Goal: Transaction & Acquisition: Purchase product/service

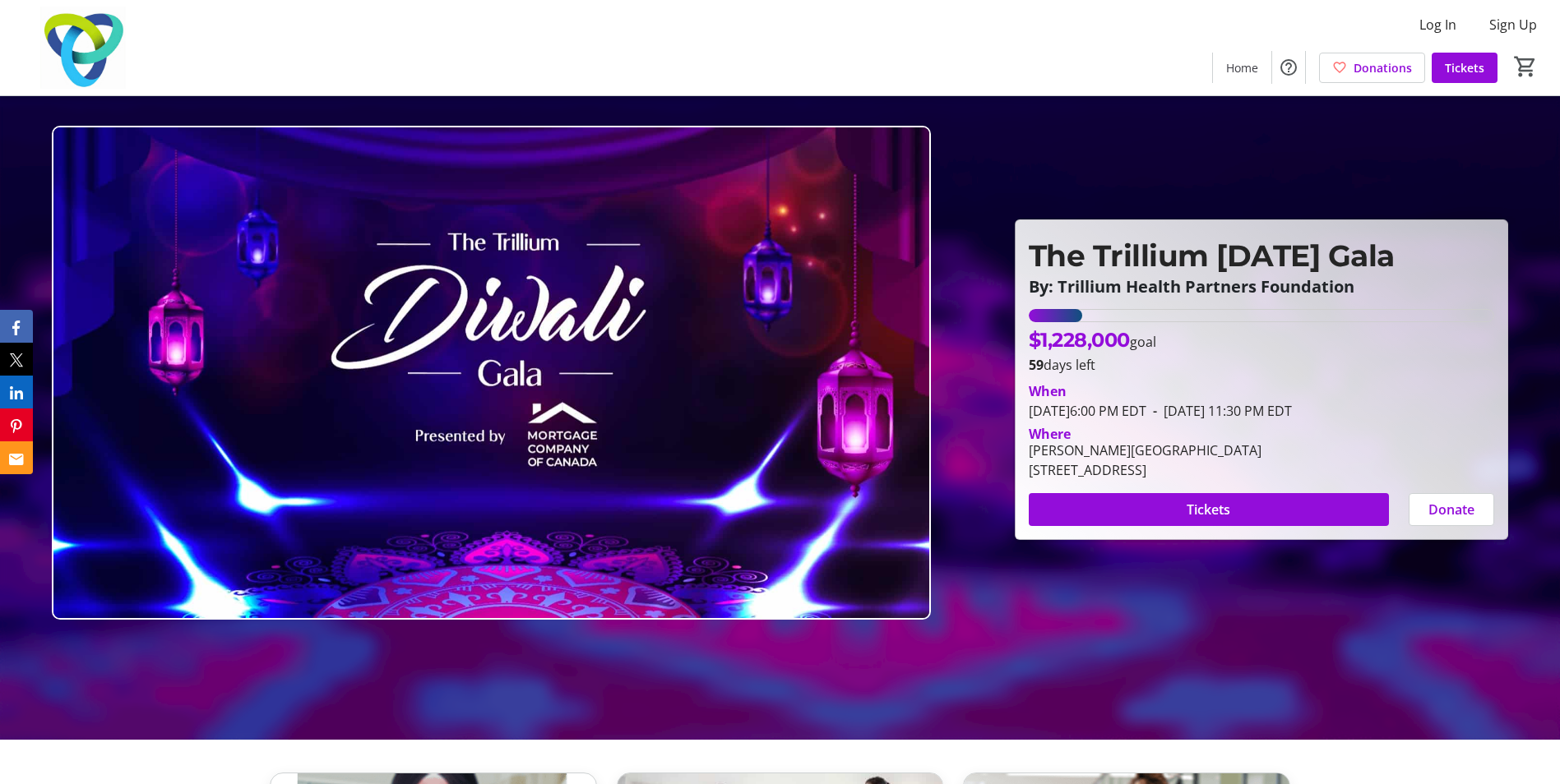
scroll to position [82, 0]
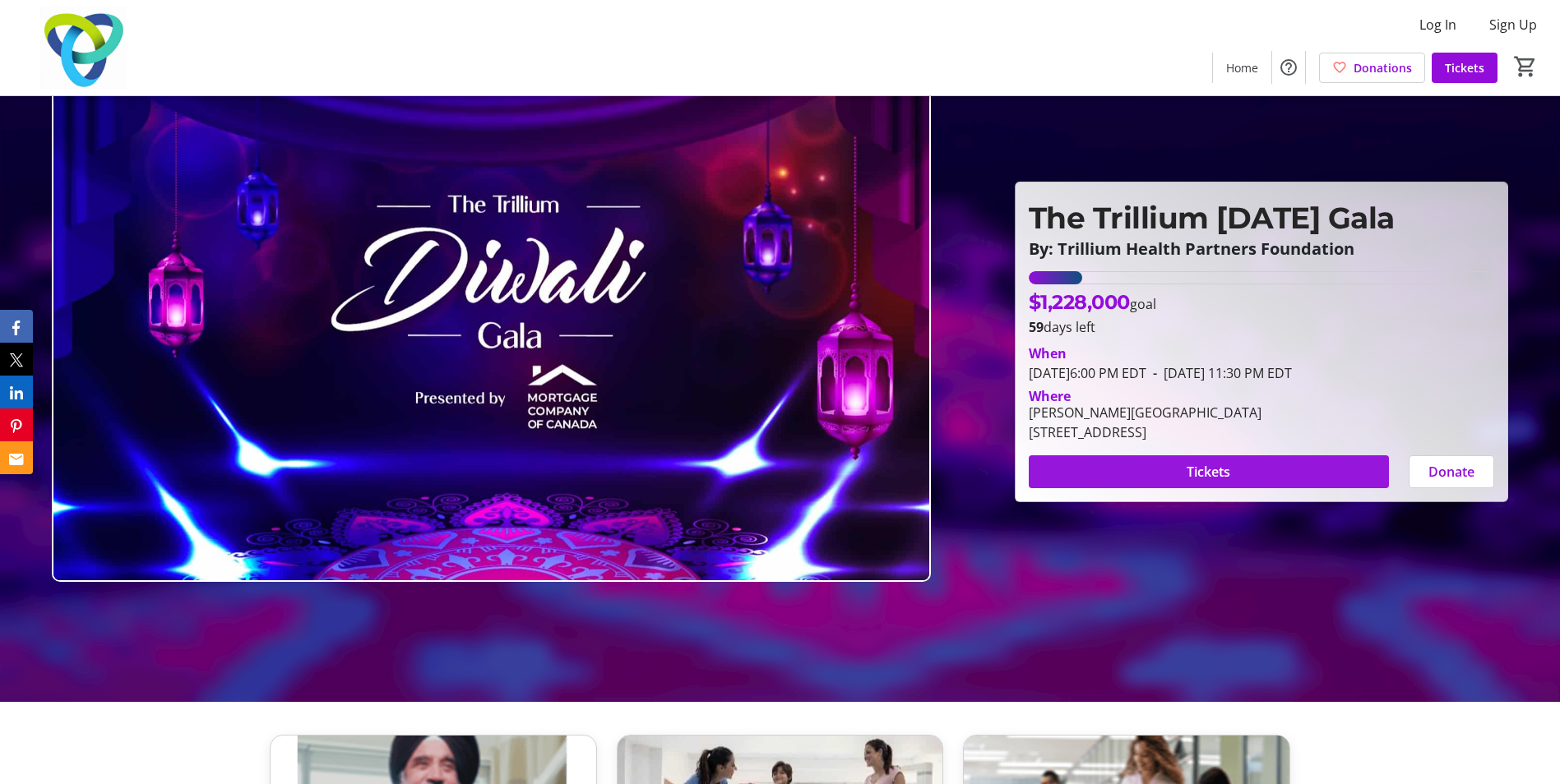
click at [1233, 472] on span at bounding box center [1208, 472] width 360 height 39
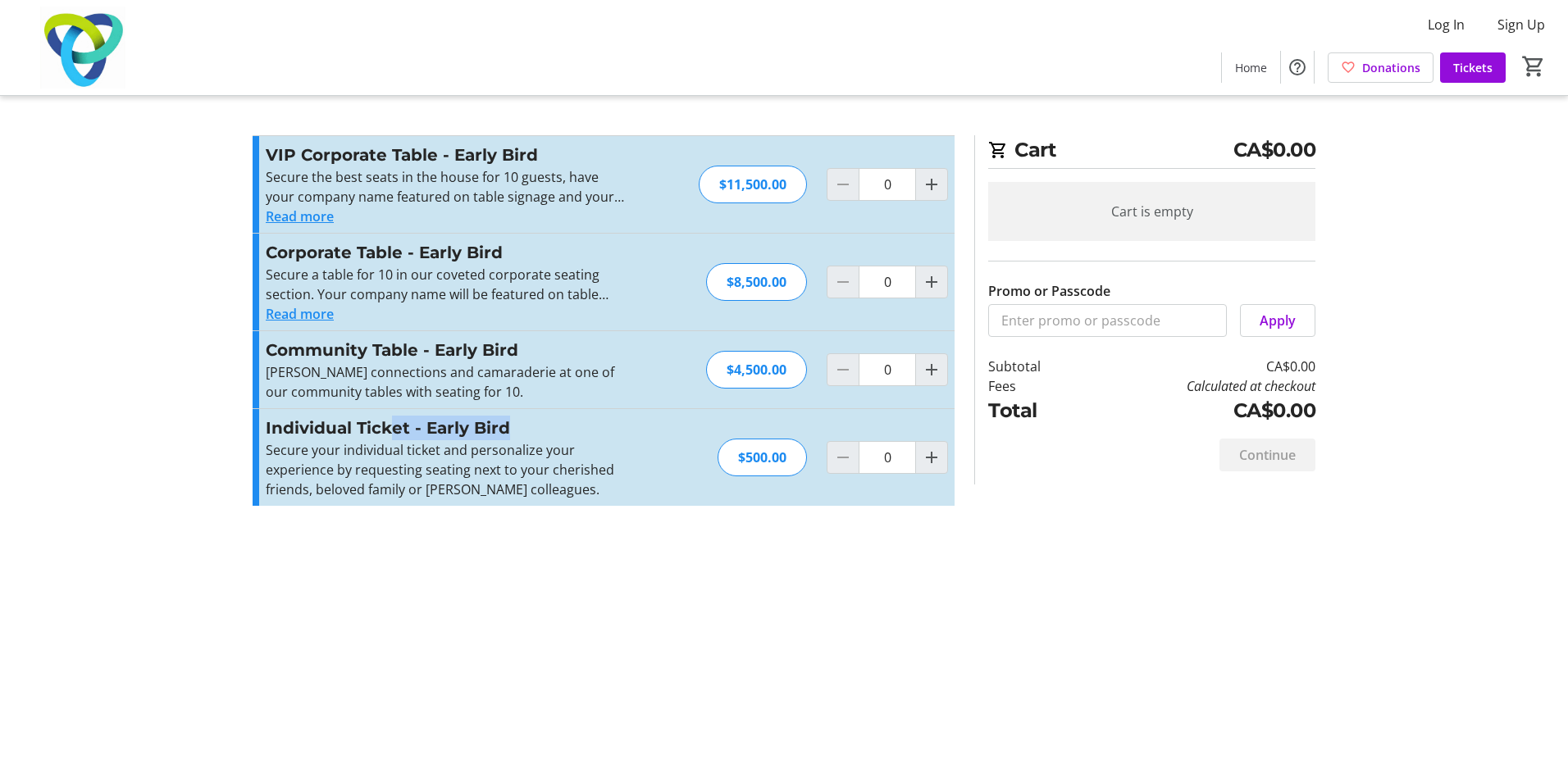
drag, startPoint x: 418, startPoint y: 424, endPoint x: 533, endPoint y: 433, distance: 115.4
click at [533, 433] on h3 "Individual Ticket - Early Bird" at bounding box center [445, 427] width 358 height 24
drag, startPoint x: 533, startPoint y: 433, endPoint x: 605, endPoint y: 483, distance: 87.7
click at [605, 483] on p "Secure your individual ticket and personalize your experience by requesting sea…" at bounding box center [445, 470] width 358 height 59
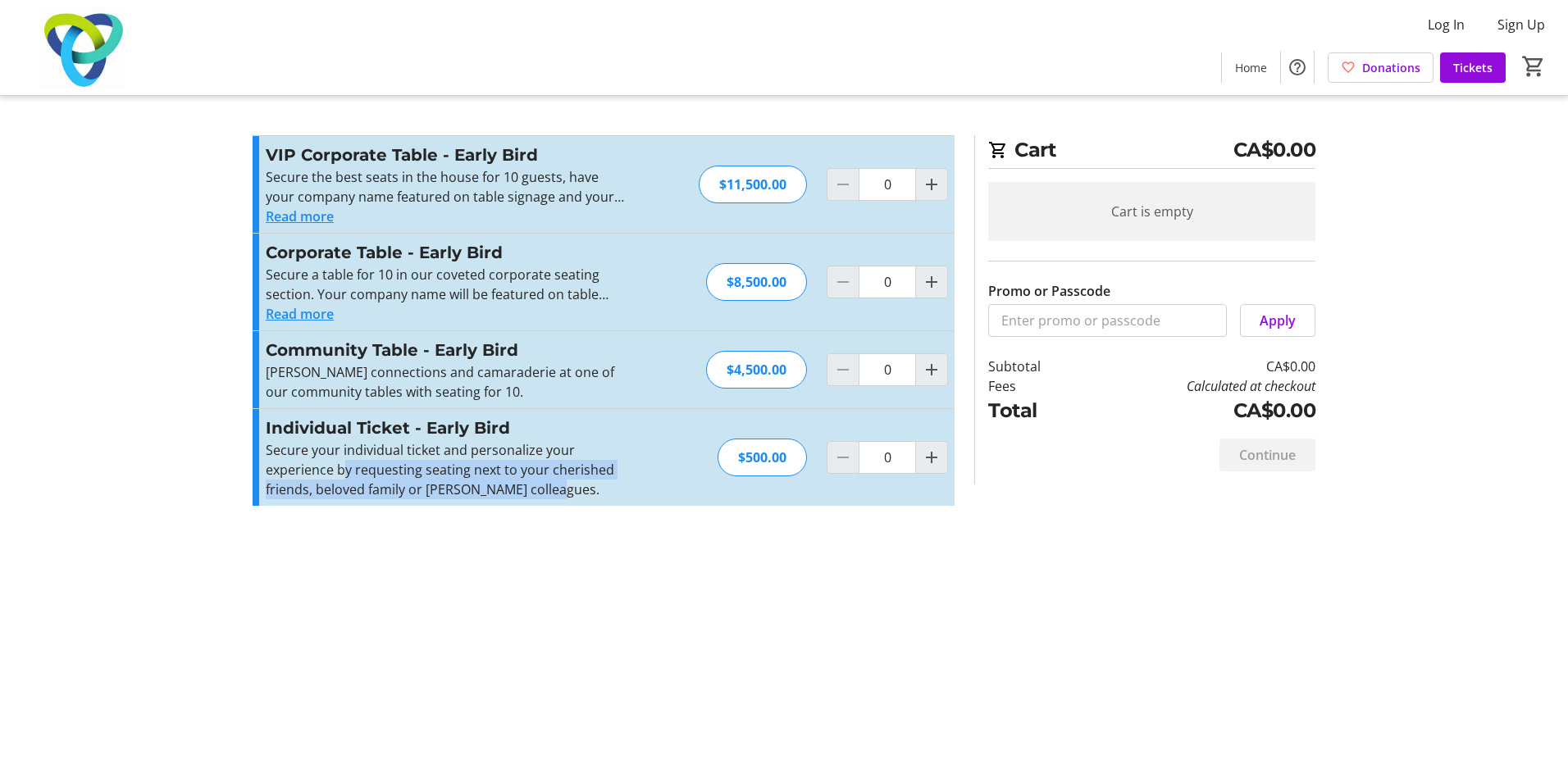
drag, startPoint x: 344, startPoint y: 468, endPoint x: 604, endPoint y: 503, distance: 262.3
click at [604, 503] on div "Individual Ticket - Early Bird Secure your individual ticket and personalize yo…" at bounding box center [604, 458] width 702 height 97
click at [433, 517] on div "Promo or Passcode Apply VIP Corporate Table - Early Bird Secure the best seats …" at bounding box center [604, 331] width 702 height 390
drag, startPoint x: 294, startPoint y: 489, endPoint x: 578, endPoint y: 496, distance: 284.1
click at [578, 496] on p "Secure your individual ticket and personalize your experience by requesting sea…" at bounding box center [445, 470] width 358 height 59
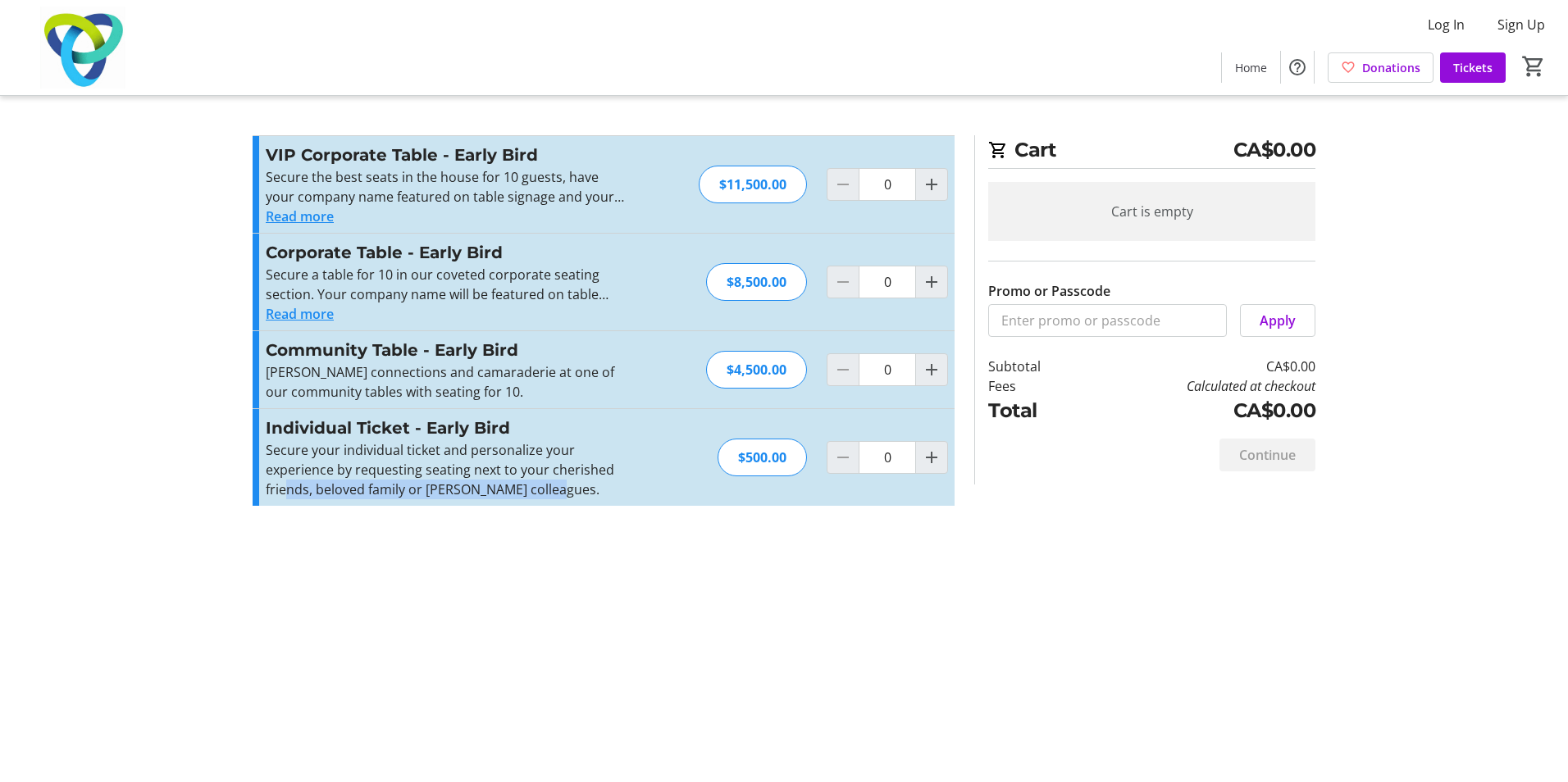
drag, startPoint x: 578, startPoint y: 496, endPoint x: 625, endPoint y: 499, distance: 47.1
click at [625, 499] on div "Individual Ticket - Early Bird Secure your individual ticket and personalize yo…" at bounding box center [604, 458] width 702 height 97
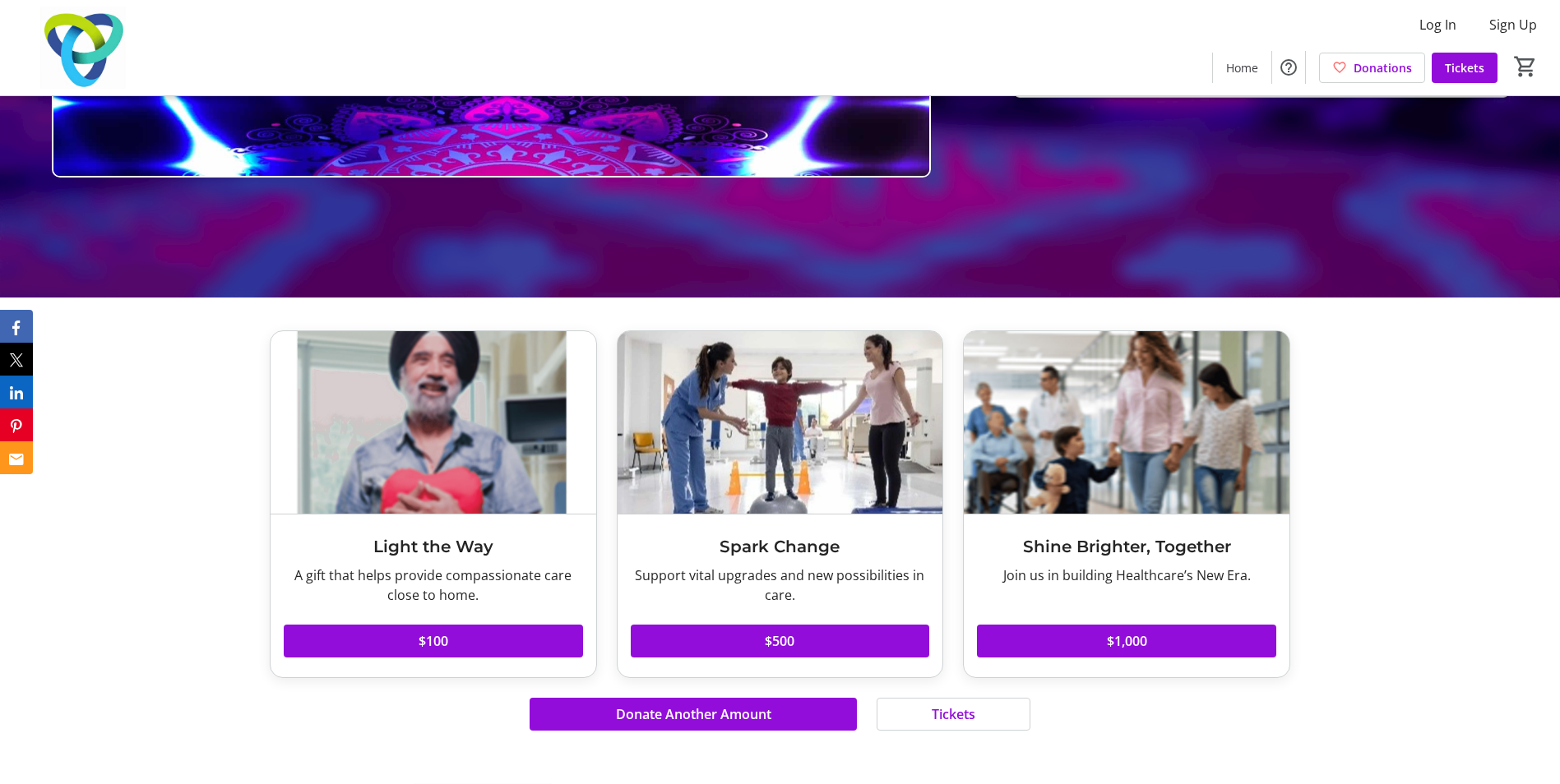
scroll to position [494, 0]
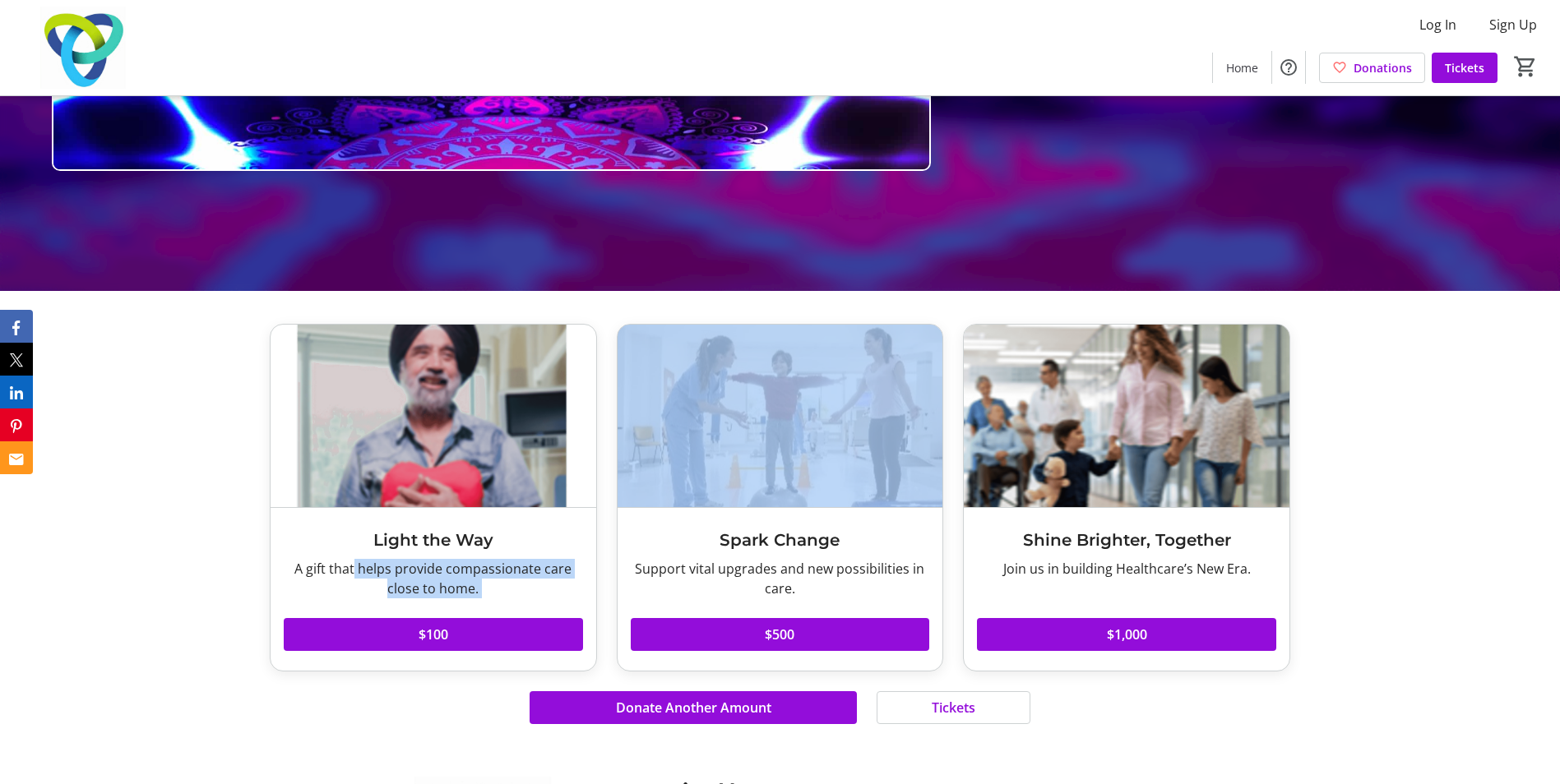
drag, startPoint x: 358, startPoint y: 558, endPoint x: 501, endPoint y: 612, distance: 152.9
click at [501, 612] on div "Light the Way A gift that helps provide compassionate care close to home. Read …" at bounding box center [433, 589] width 326 height 163
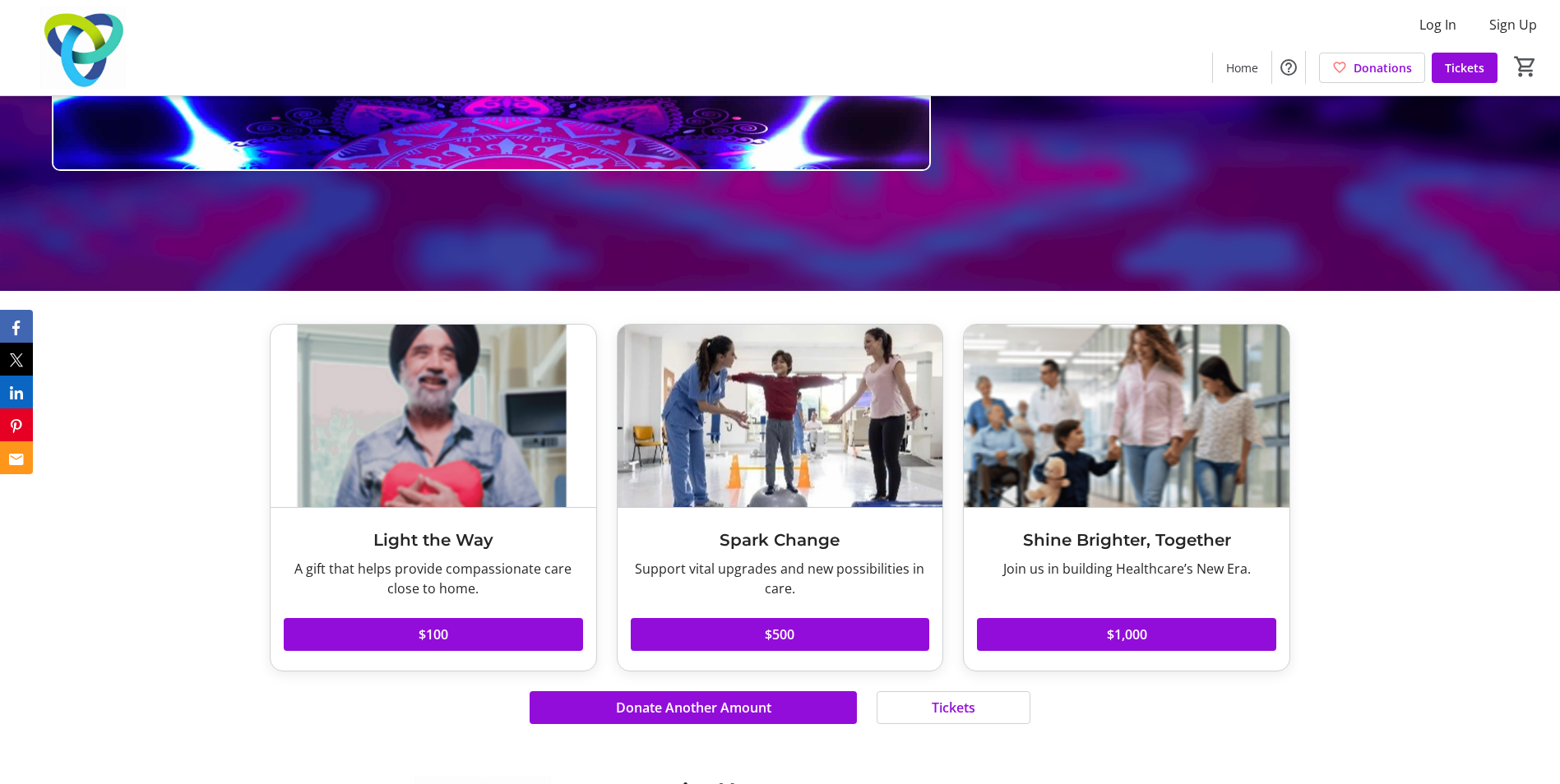
drag, startPoint x: 125, startPoint y: 511, endPoint x: 203, endPoint y: 517, distance: 78.2
click at [123, 511] on div "Light the Way A gift that helps provide compassionate care close to home. Read …" at bounding box center [780, 524] width 1560 height 466
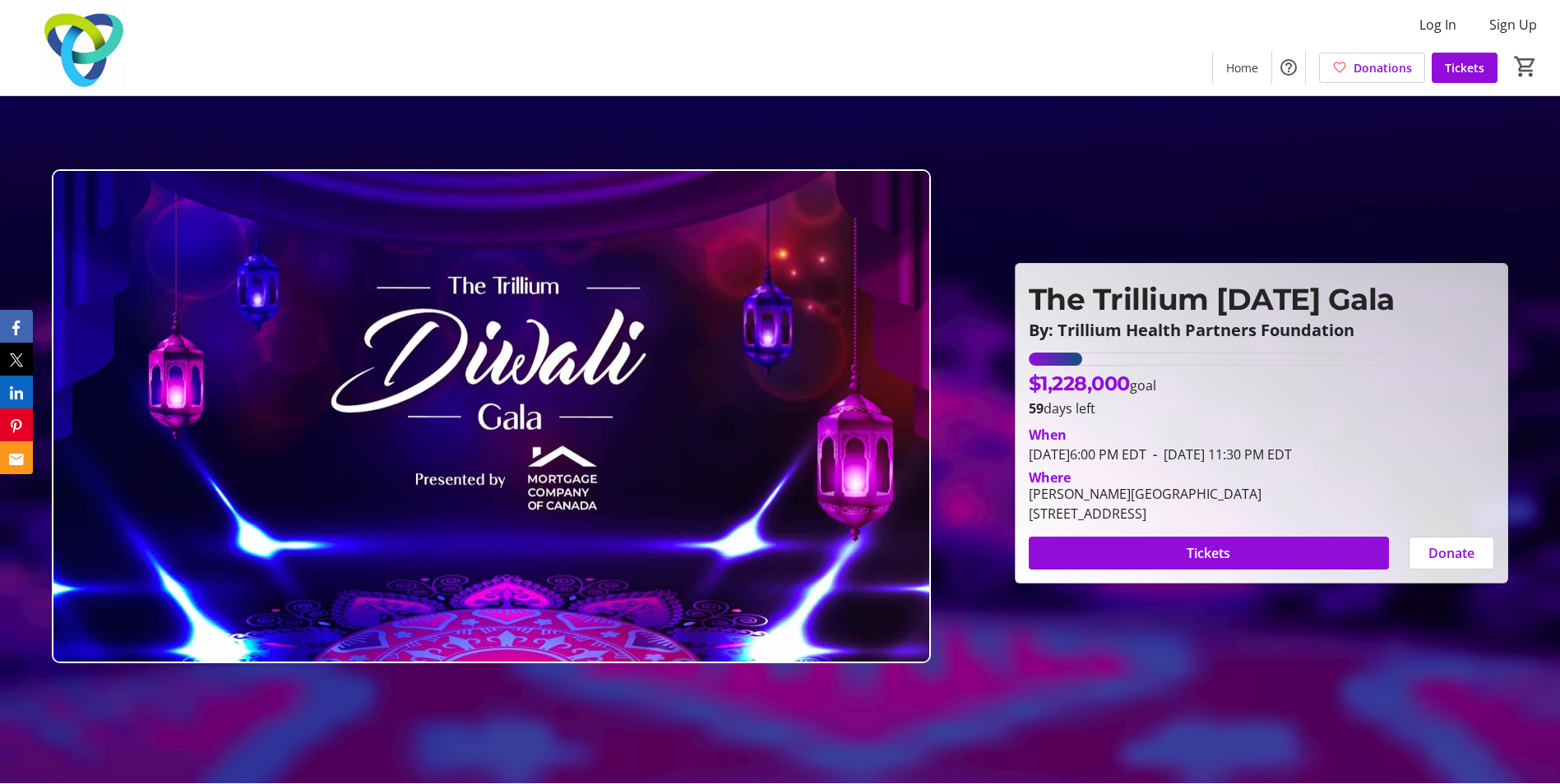
scroll to position [0, 0]
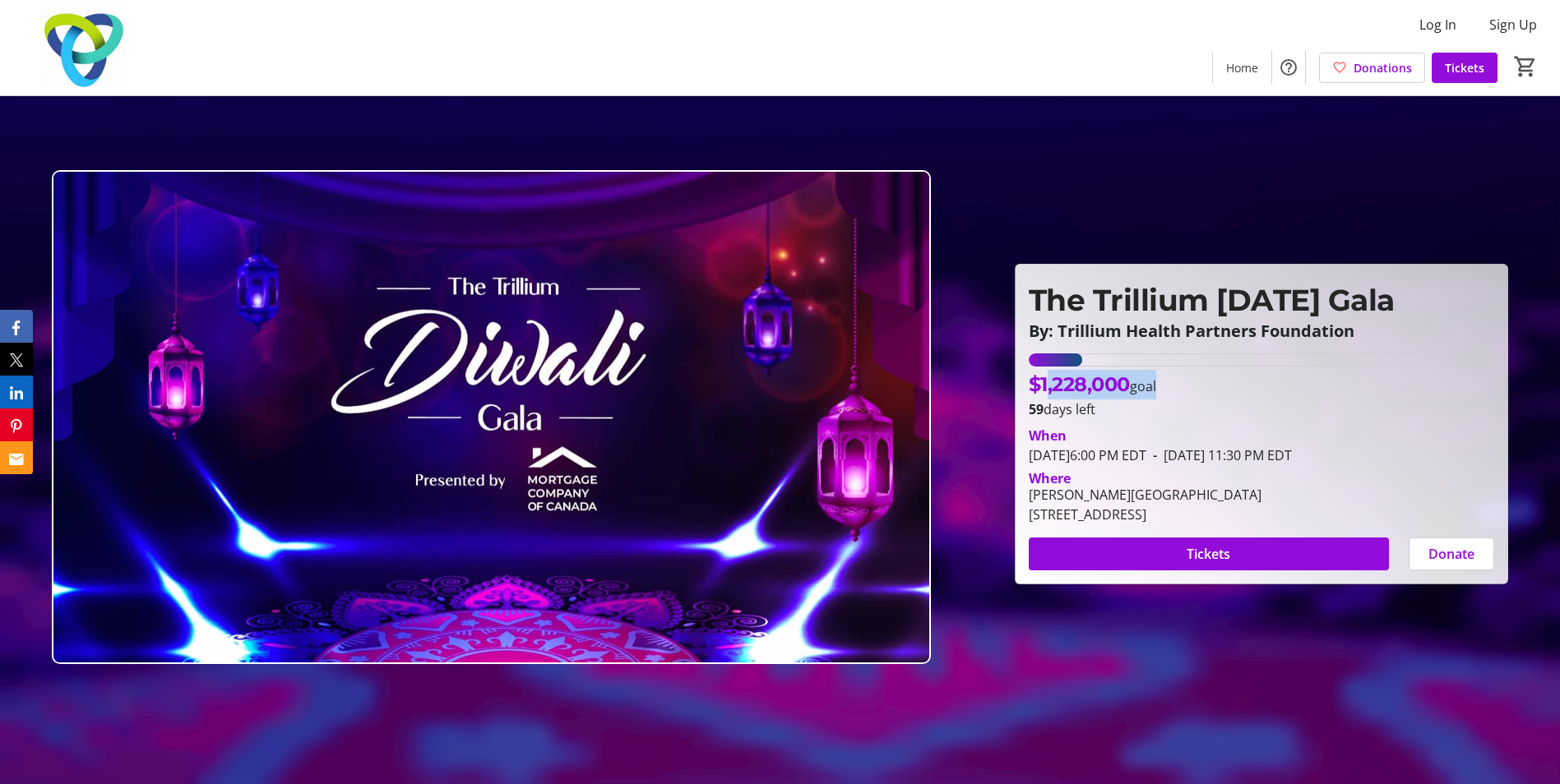
drag, startPoint x: 1034, startPoint y: 386, endPoint x: 1158, endPoint y: 384, distance: 124.0
click at [1156, 384] on p "$1,228,000 goal" at bounding box center [1092, 384] width 128 height 29
drag, startPoint x: 1158, startPoint y: 384, endPoint x: 1116, endPoint y: 431, distance: 63.0
click at [1116, 431] on div "When" at bounding box center [1261, 436] width 465 height 20
drag, startPoint x: 1066, startPoint y: 455, endPoint x: 1247, endPoint y: 444, distance: 181.3
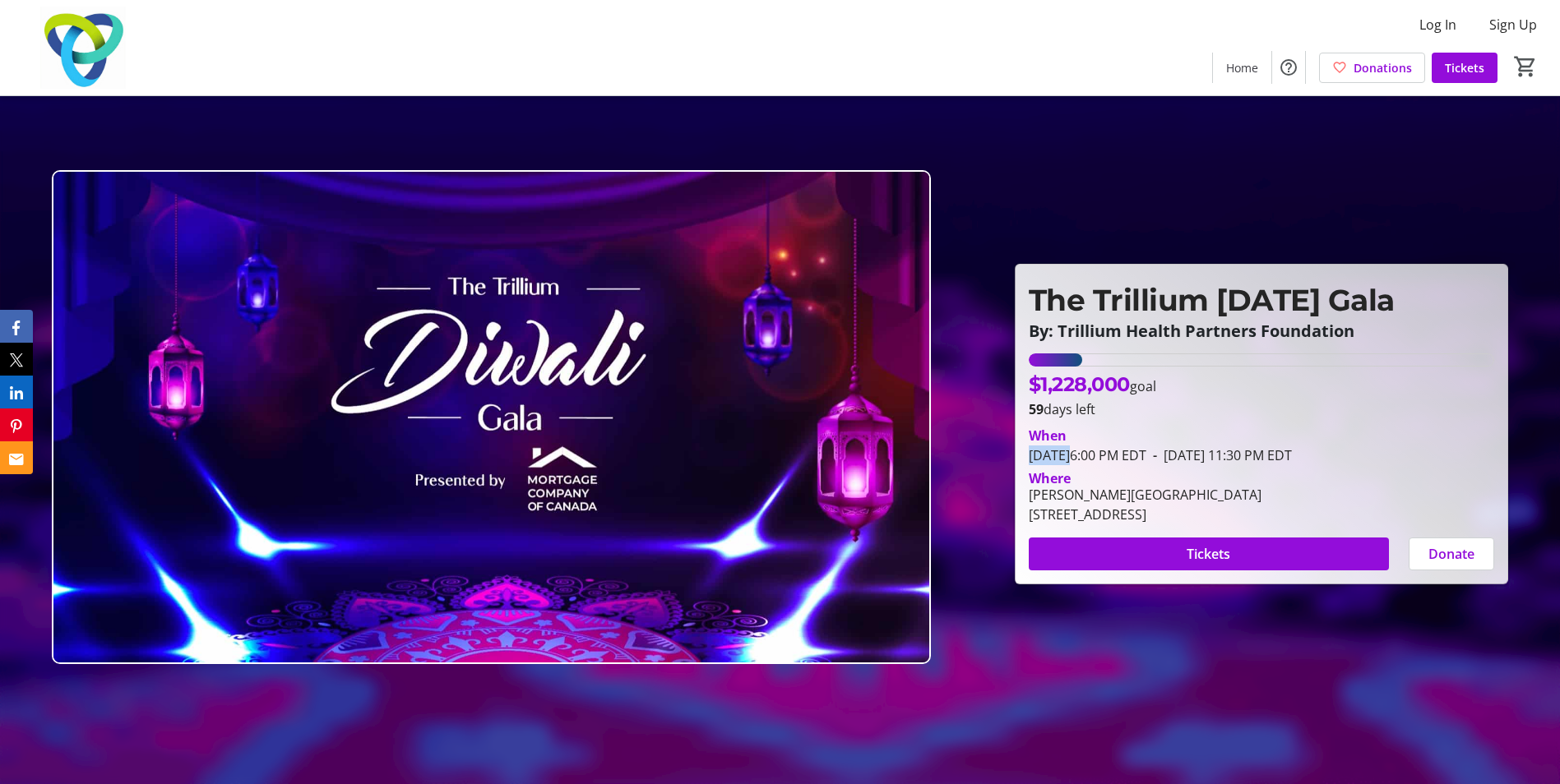
click at [1247, 444] on div "When [DATE] 6:00 PM EDT - [DATE] 11:30 PM EDT" at bounding box center [1261, 445] width 465 height 39
click at [1327, 672] on div at bounding box center [780, 392] width 1560 height 784
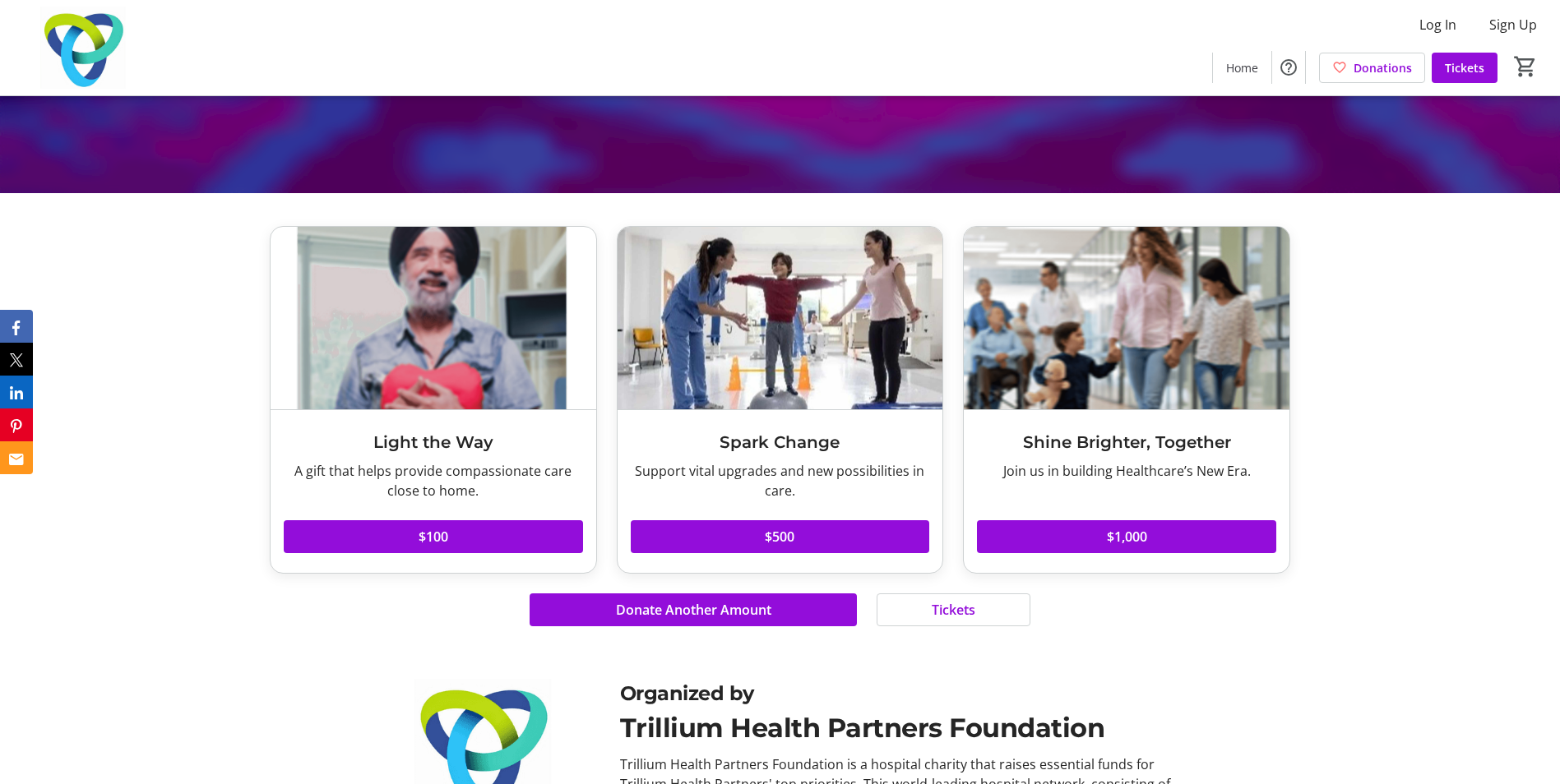
scroll to position [749, 0]
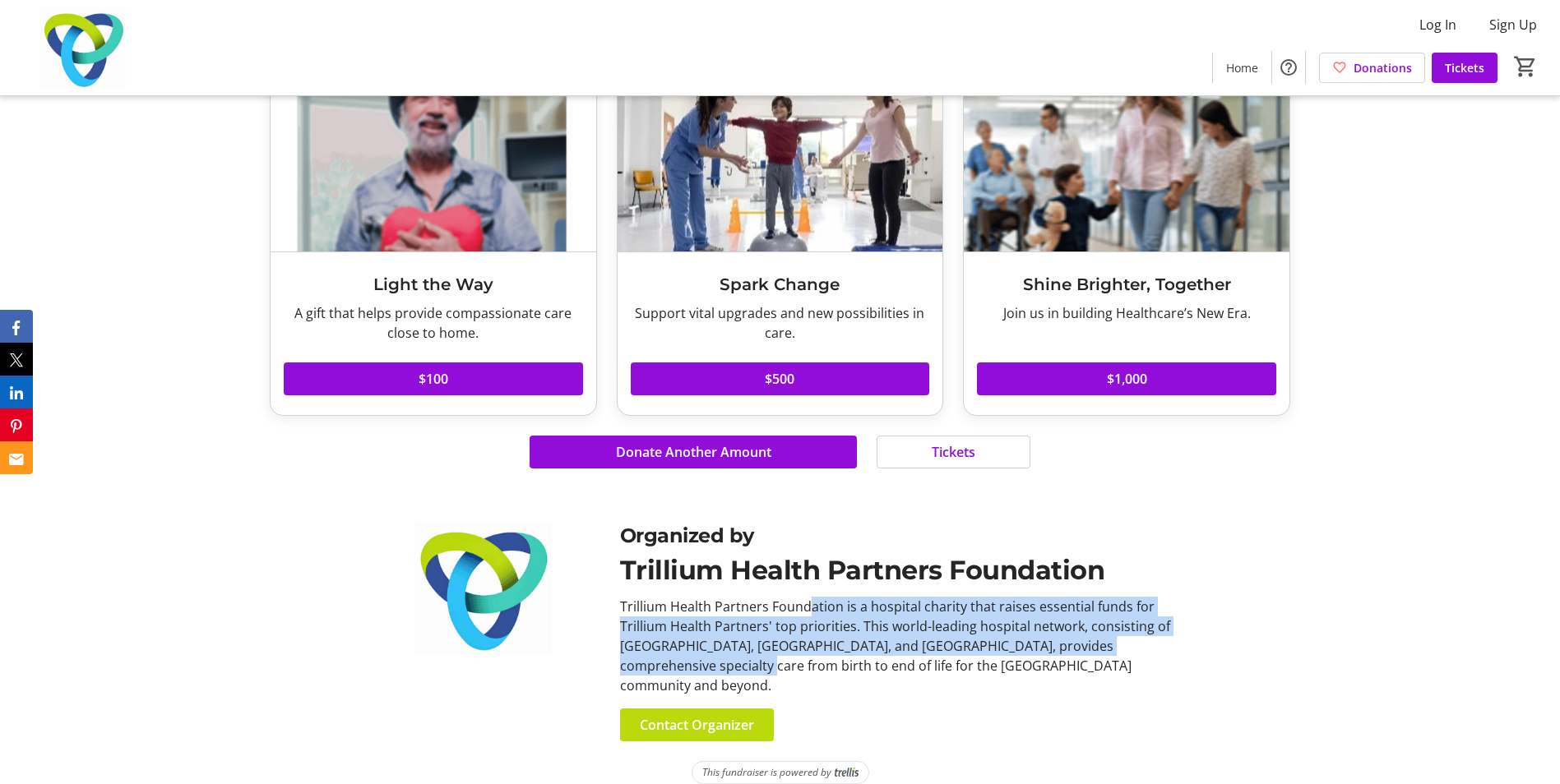
drag, startPoint x: 943, startPoint y: 612, endPoint x: 1133, endPoint y: 651, distance: 194.0
click at [1133, 651] on div "Trillium Health Partners Foundation is a hospital charity that raises essential…" at bounding box center [907, 646] width 575 height 99
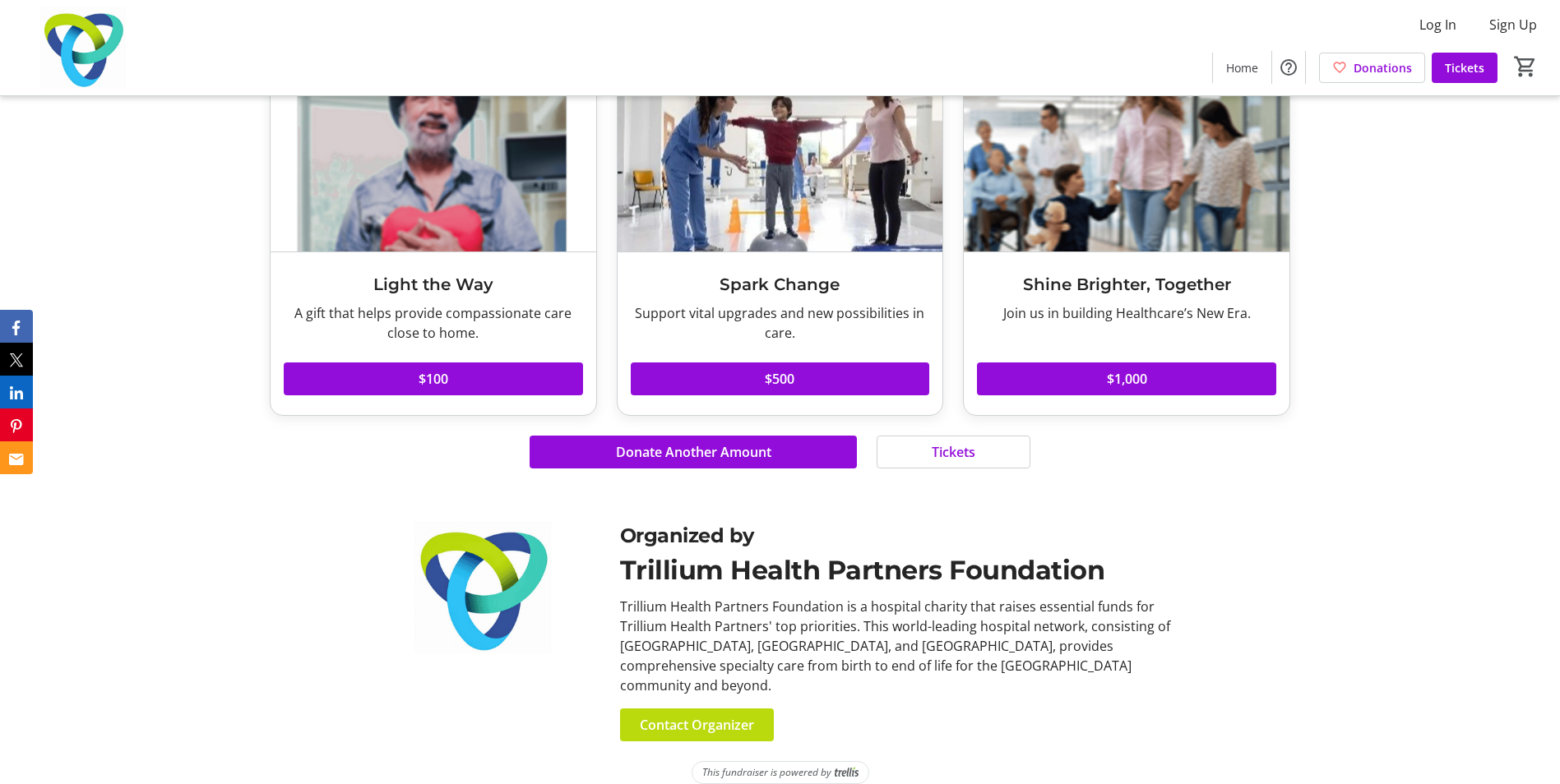
drag, startPoint x: 1133, startPoint y: 651, endPoint x: 1214, endPoint y: 680, distance: 86.0
click at [1214, 680] on div "Organized by Trillium Health Partners Foundation Trillium Health Partners Found…" at bounding box center [779, 631] width 1020 height 220
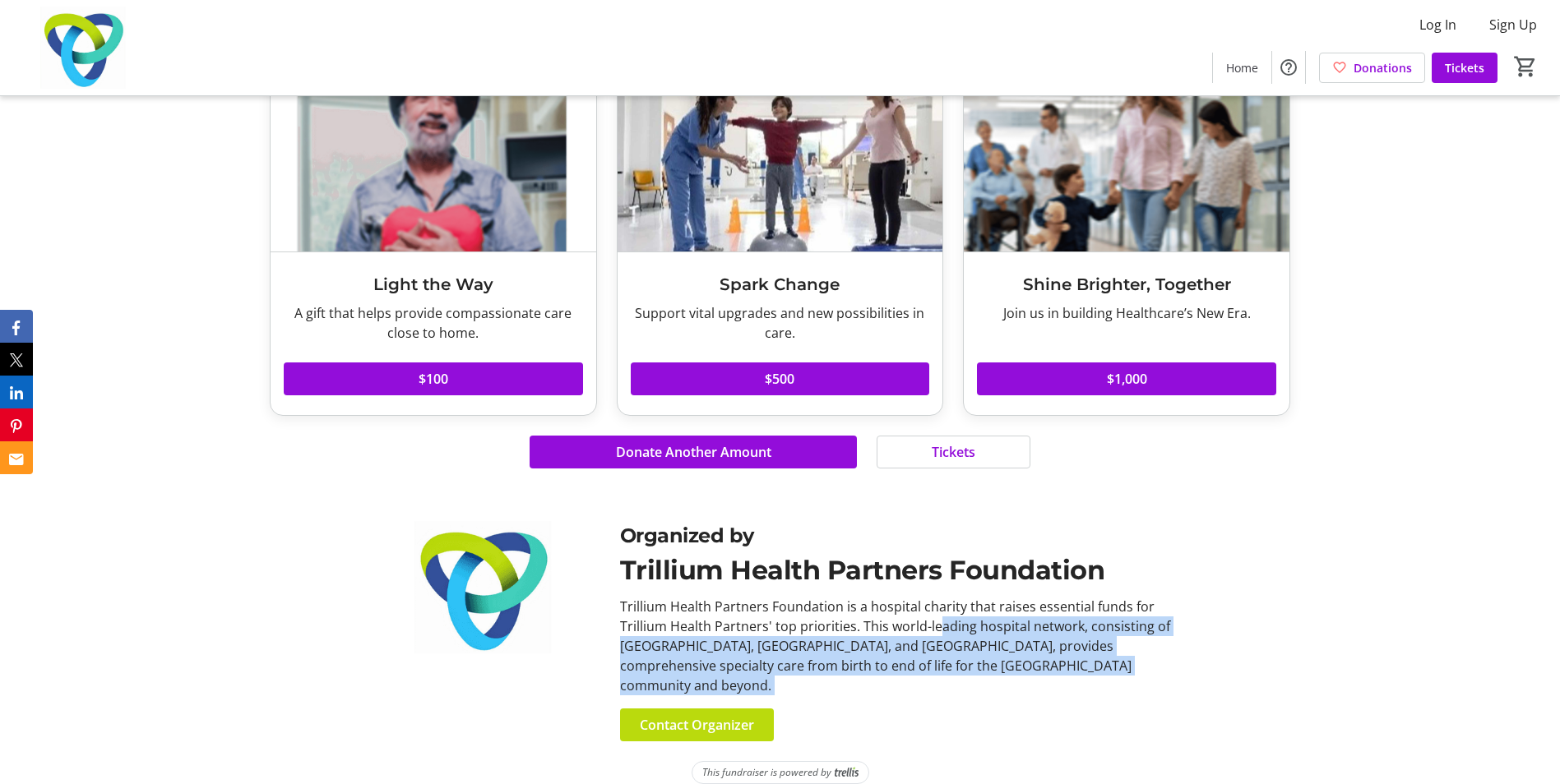
drag, startPoint x: 879, startPoint y: 623, endPoint x: 1086, endPoint y: 692, distance: 218.2
click at [1086, 692] on div "Organized by Trillium Health Partners Foundation Trillium Health Partners Found…" at bounding box center [908, 631] width 595 height 220
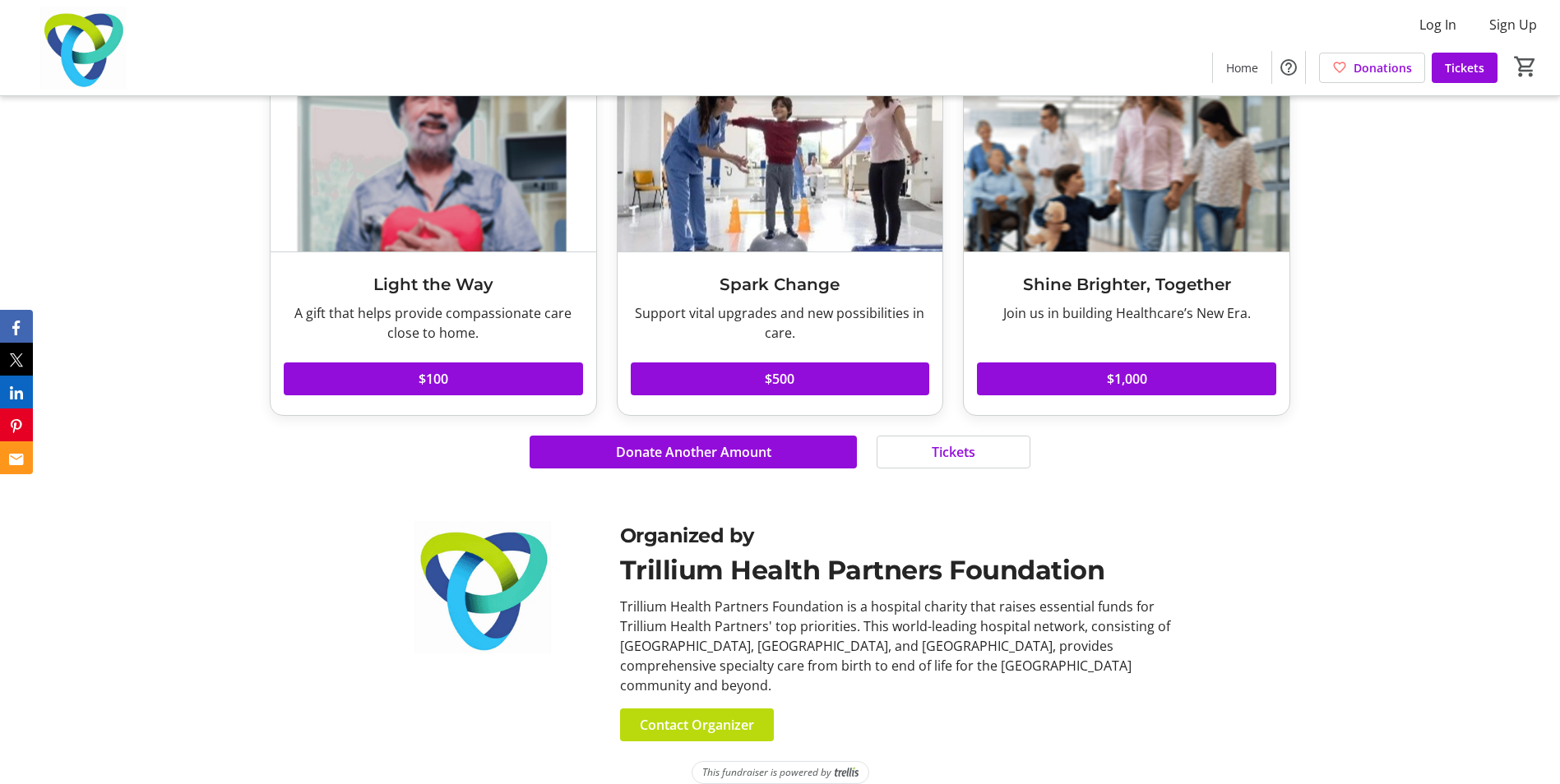
drag, startPoint x: 1086, startPoint y: 692, endPoint x: 1131, endPoint y: 747, distance: 71.1
click at [1131, 761] on tr-shared-powered-by-trellis-ui "This fundraiser is powered by" at bounding box center [779, 782] width 1020 height 43
drag, startPoint x: 746, startPoint y: 663, endPoint x: 1133, endPoint y: 675, distance: 387.2
click at [1133, 675] on div "Trillium Health Partners Foundation is a hospital charity that raises essential…" at bounding box center [907, 646] width 575 height 99
drag, startPoint x: 1133, startPoint y: 675, endPoint x: 1208, endPoint y: 716, distance: 85.5
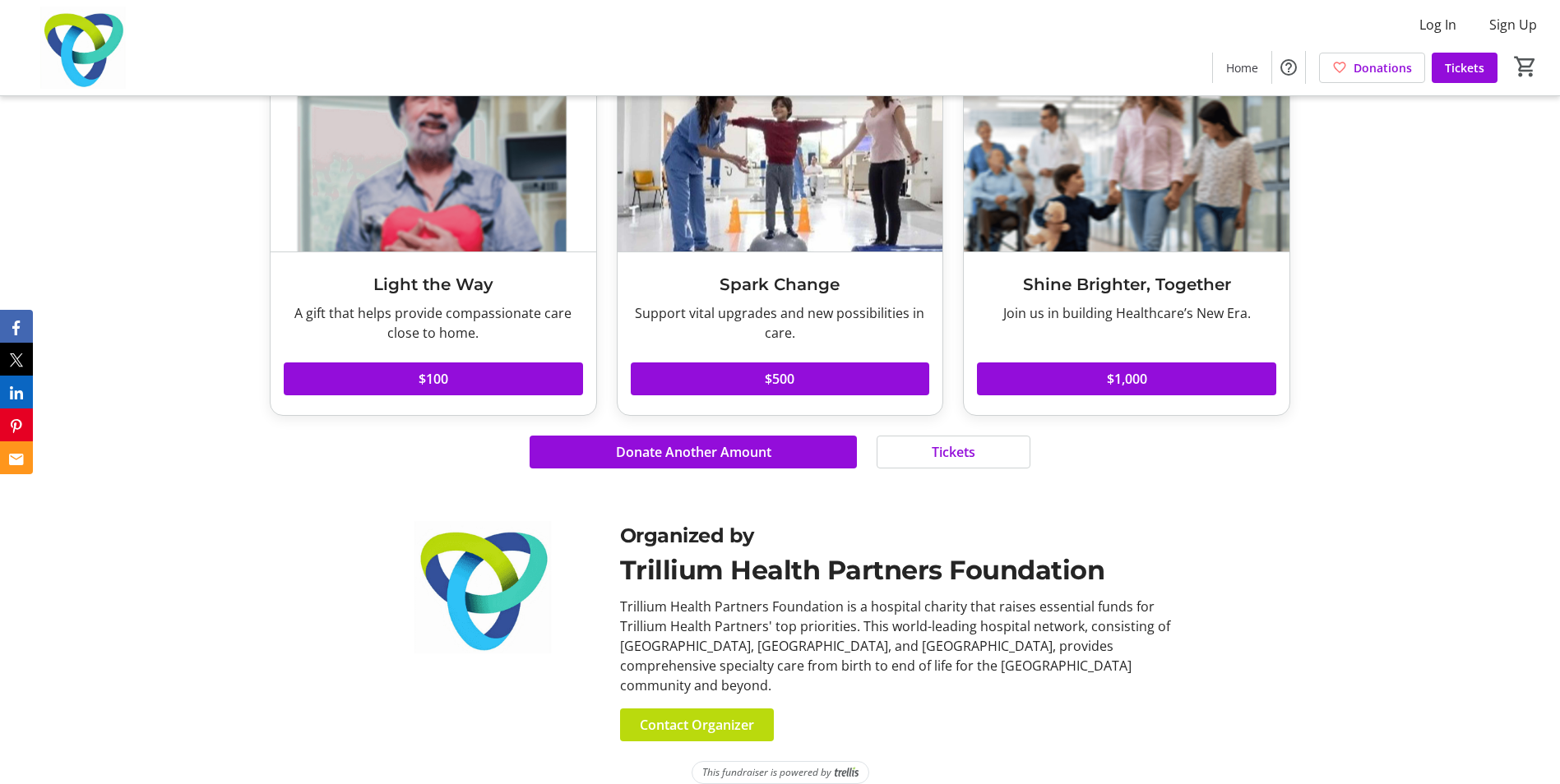
click at [1208, 716] on div "Organized by Trillium Health Partners Foundation Trillium Health Partners Found…" at bounding box center [779, 631] width 1020 height 220
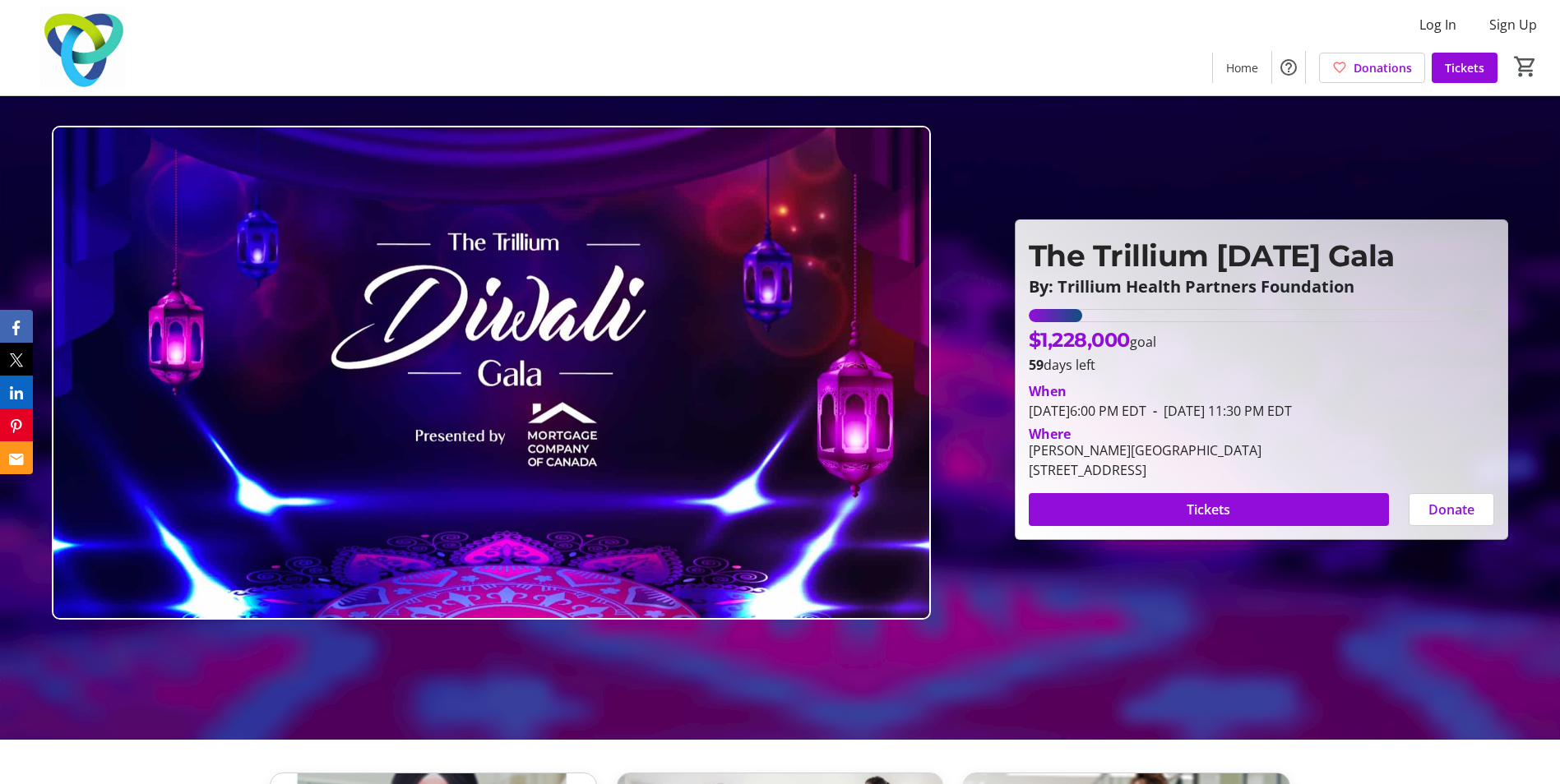
scroll to position [0, 0]
